Goal: Find specific page/section: Find specific page/section

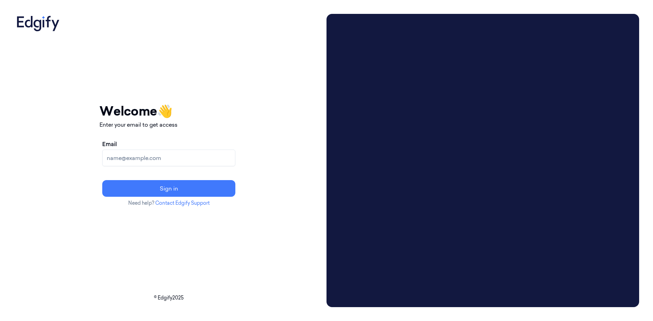
click at [212, 158] on input "Email" at bounding box center [168, 157] width 133 height 17
click at [143, 164] on input "Email" at bounding box center [168, 157] width 133 height 17
paste input "help@shufersal.co.il"
type input "help@shufersal.co.il"
click at [102, 180] on button "Sign in" at bounding box center [168, 188] width 133 height 17
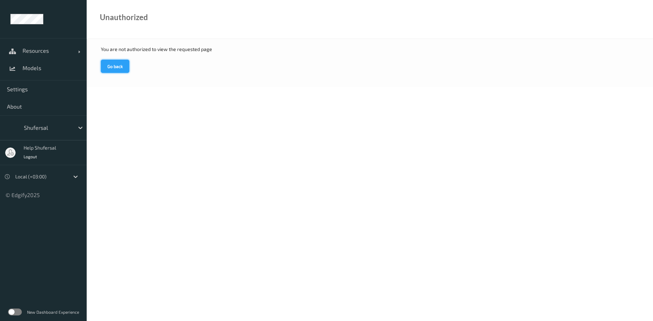
click at [119, 63] on button "Go back" at bounding box center [115, 66] width 28 height 13
click at [30, 72] on link "Models" at bounding box center [43, 67] width 87 height 17
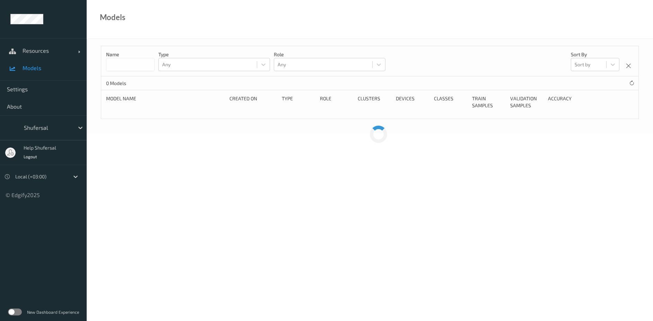
click at [128, 61] on input at bounding box center [130, 64] width 49 height 13
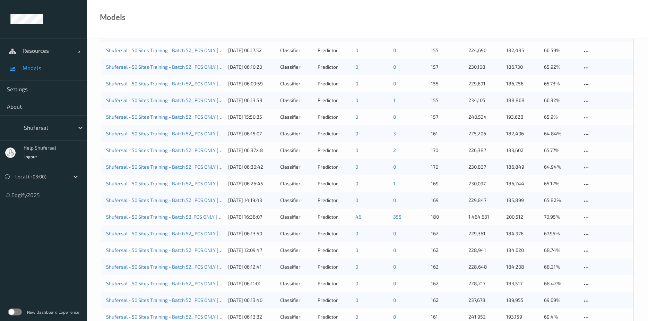
scroll to position [182, 0]
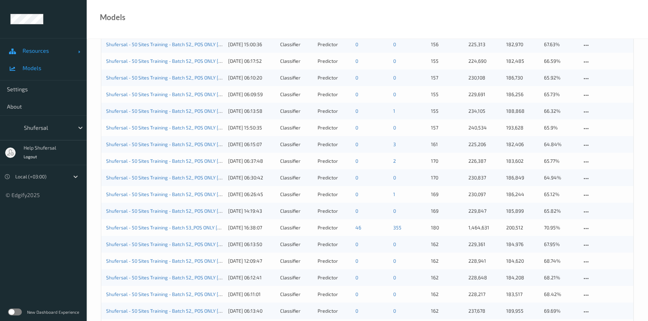
type input "*******"
click at [39, 53] on span "Resources" at bounding box center [50, 50] width 55 height 7
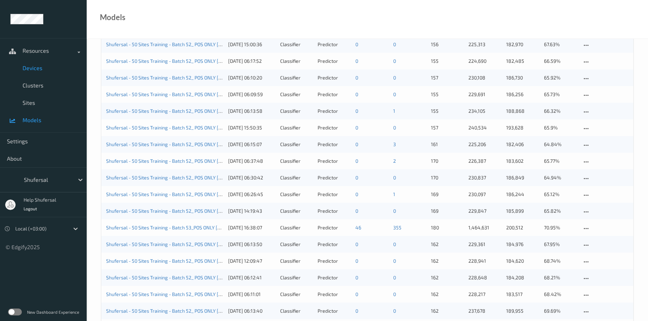
click at [41, 64] on span "Devices" at bounding box center [51, 67] width 57 height 7
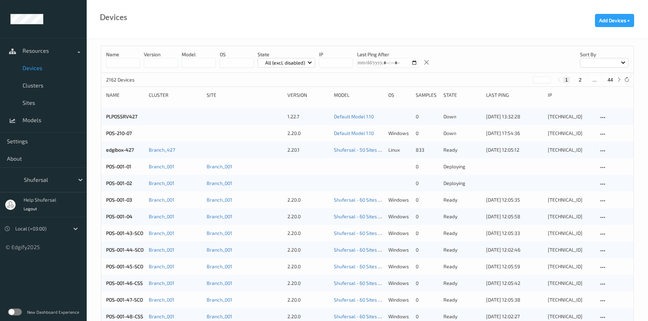
click at [118, 59] on input at bounding box center [123, 63] width 34 height 10
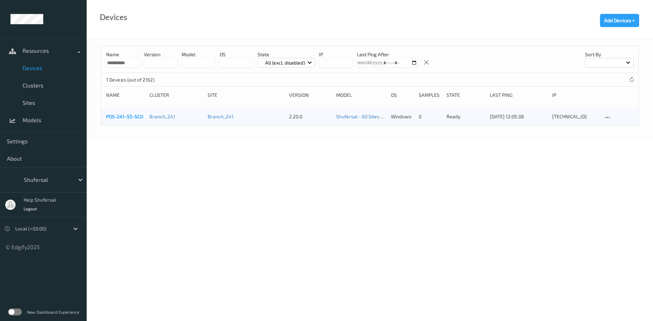
type input "**********"
click at [128, 118] on link "POS-241-55-SCO" at bounding box center [124, 116] width 37 height 6
